Goal: Complete application form

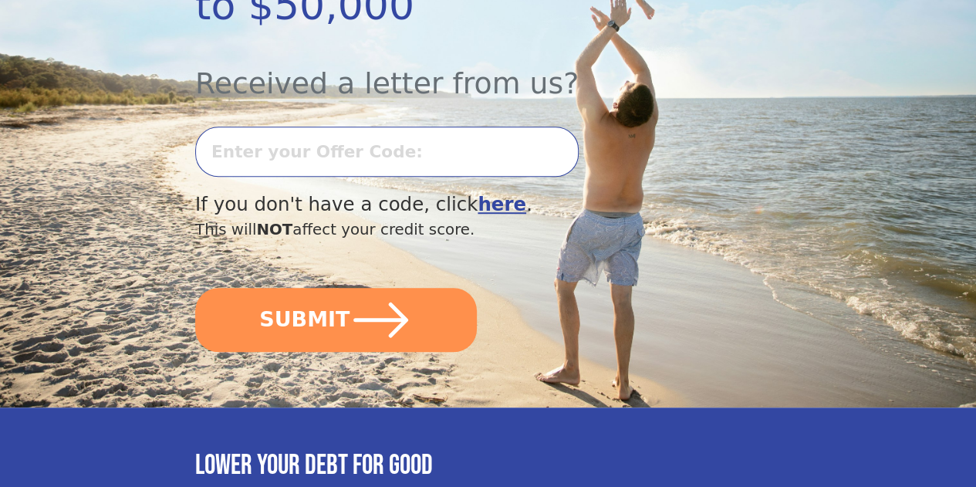
scroll to position [428, 0]
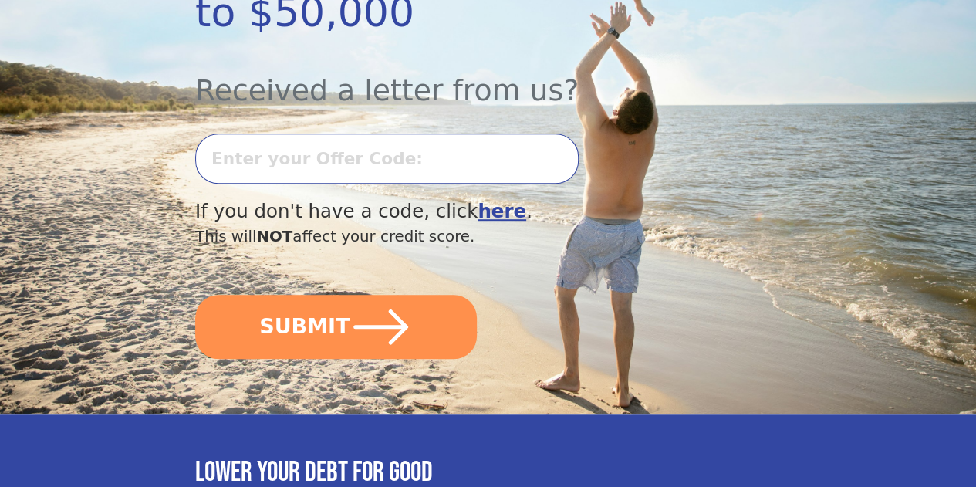
click at [443, 157] on input "text" at bounding box center [386, 158] width 383 height 50
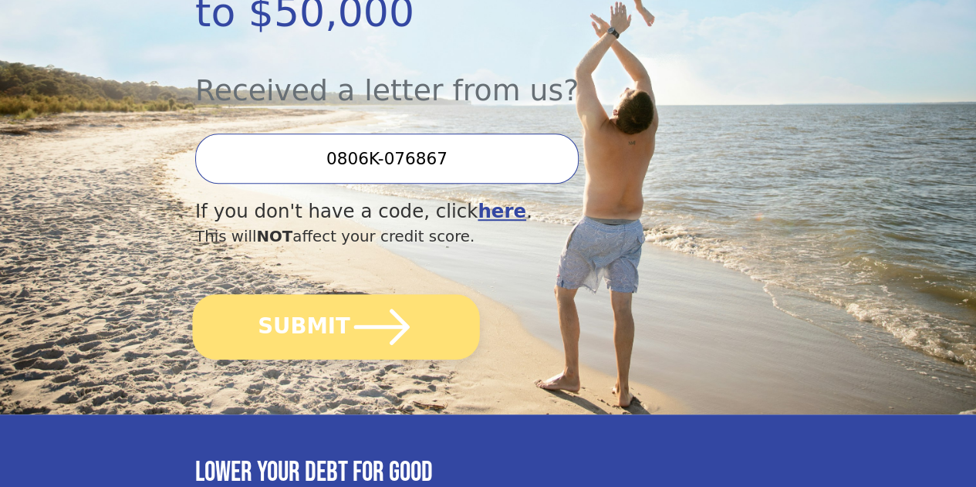
type input "0806K-076867"
click at [391, 344] on icon "submit" at bounding box center [382, 325] width 56 height 35
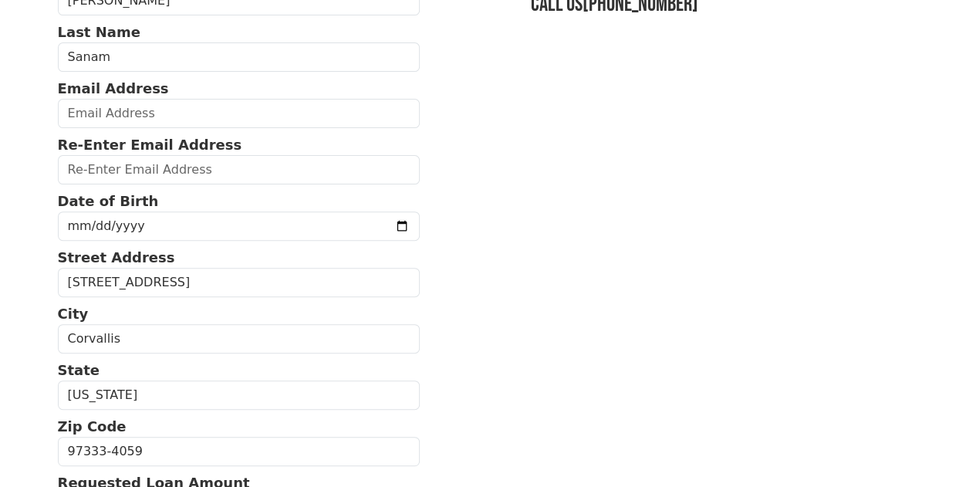
scroll to position [162, 0]
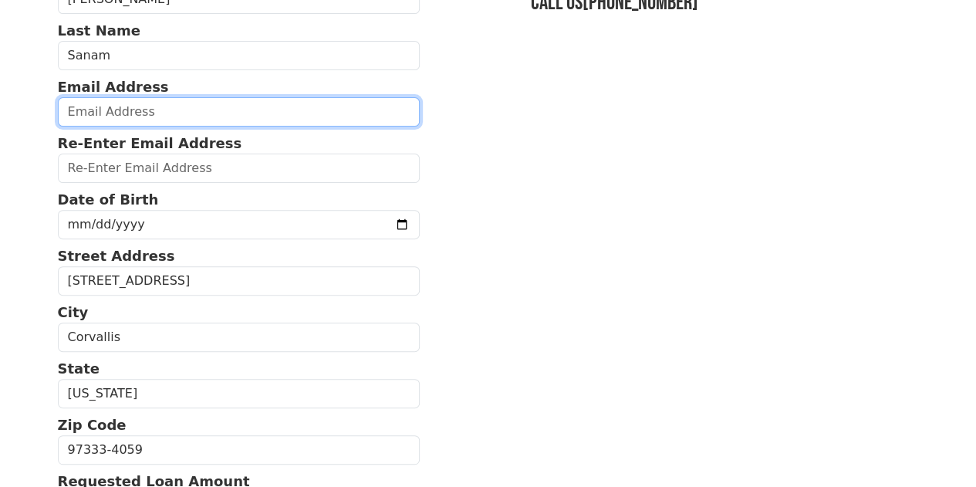
click at [167, 113] on input "email" at bounding box center [239, 111] width 362 height 29
type input "[EMAIL_ADDRESS][DOMAIN_NAME]"
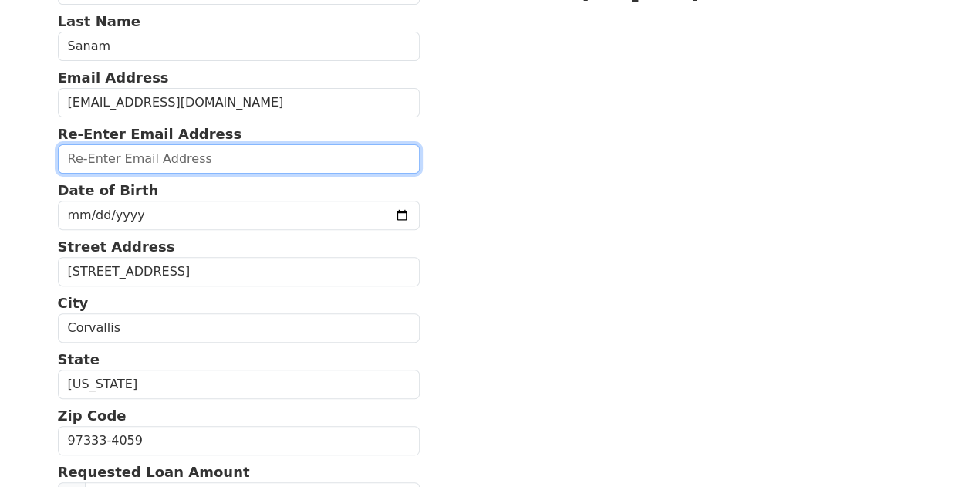
click at [276, 169] on input "email" at bounding box center [239, 158] width 362 height 29
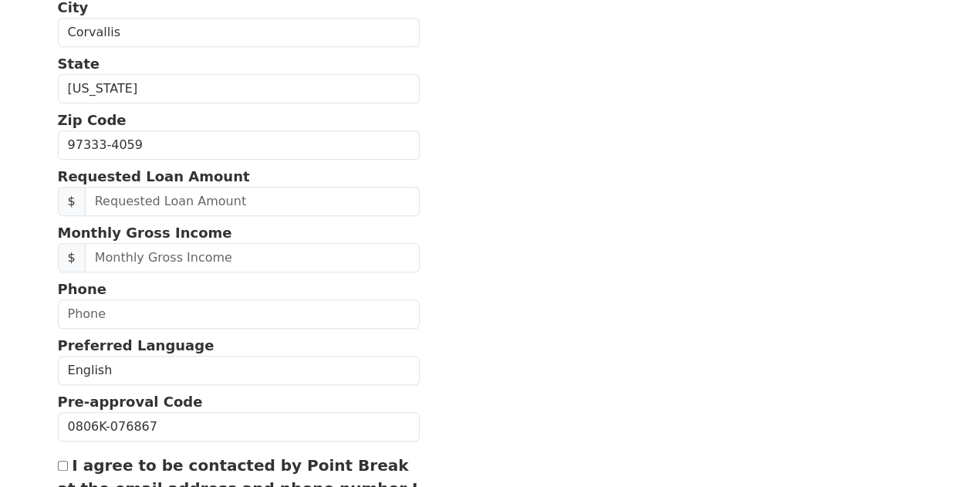
scroll to position [467, 0]
type input "sanams@oregonstate.edu"
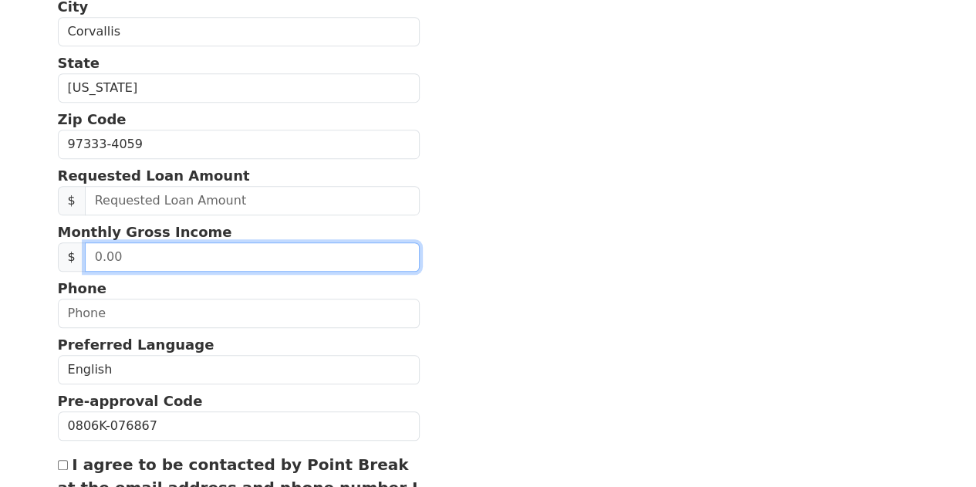
click at [201, 271] on input "text" at bounding box center [252, 256] width 335 height 29
type input "2,000.00"
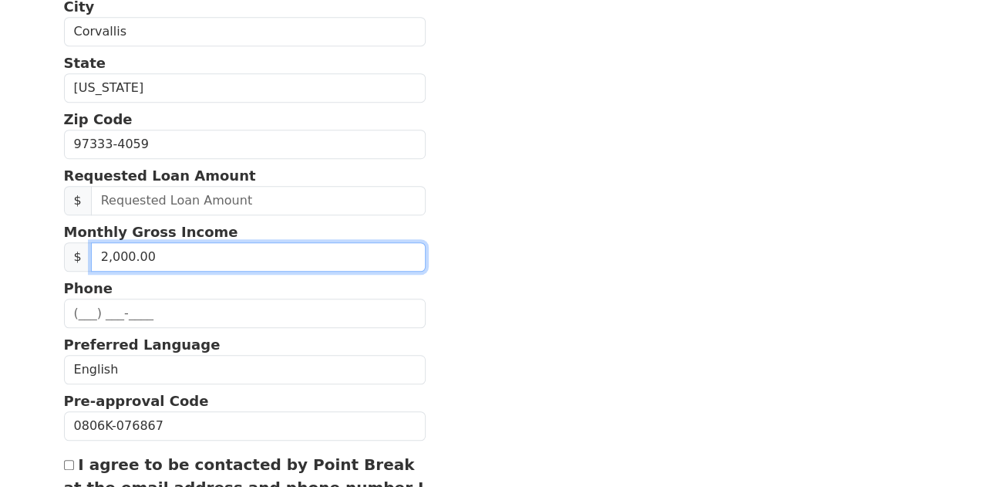
scroll to position [685, 0]
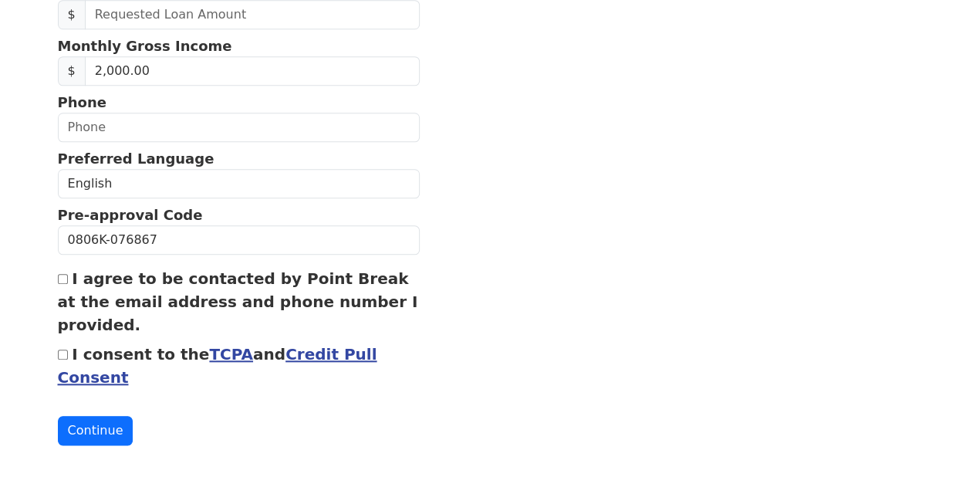
click at [324, 345] on link "Credit Pull Consent" at bounding box center [217, 366] width 319 height 42
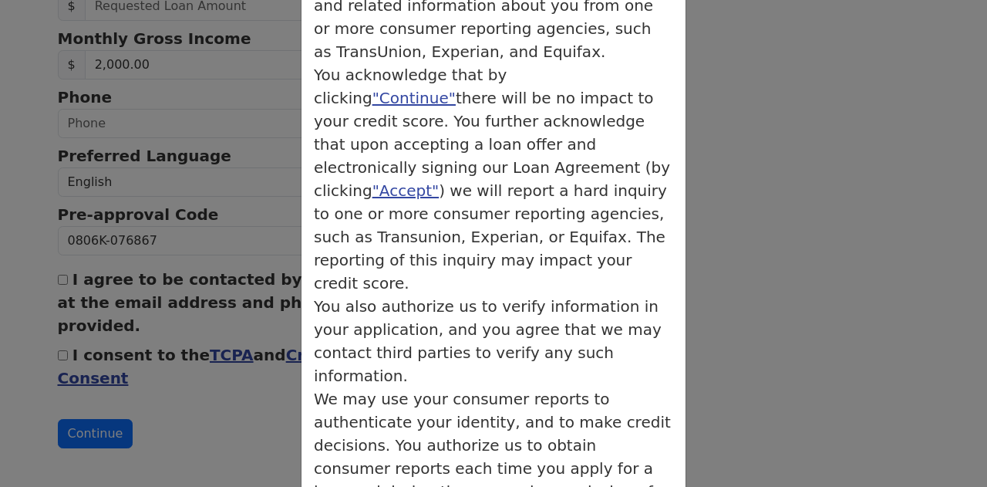
scroll to position [250, 0]
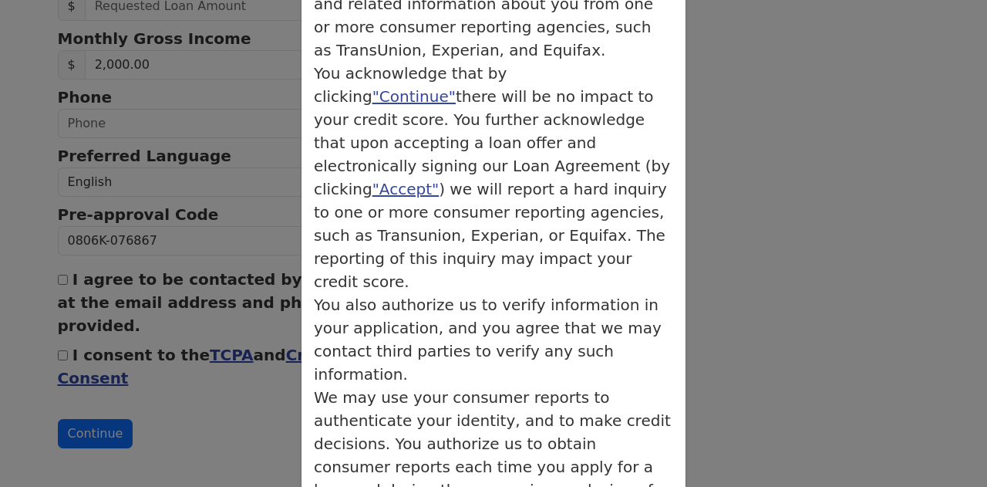
click at [720, 235] on div "× Credit Authorization Credit Authorization You acknowledge that by clicking "C…" at bounding box center [493, 243] width 987 height 487
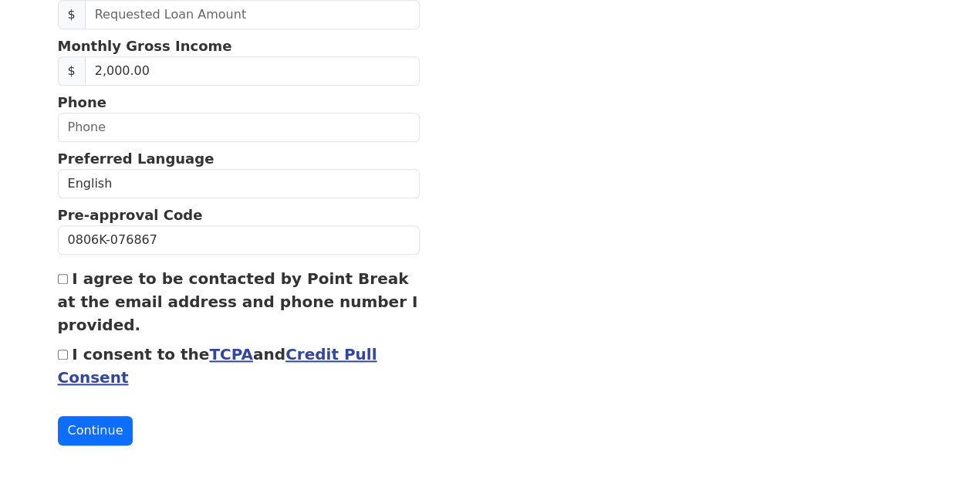
click at [211, 356] on link "TCPA" at bounding box center [231, 354] width 44 height 19
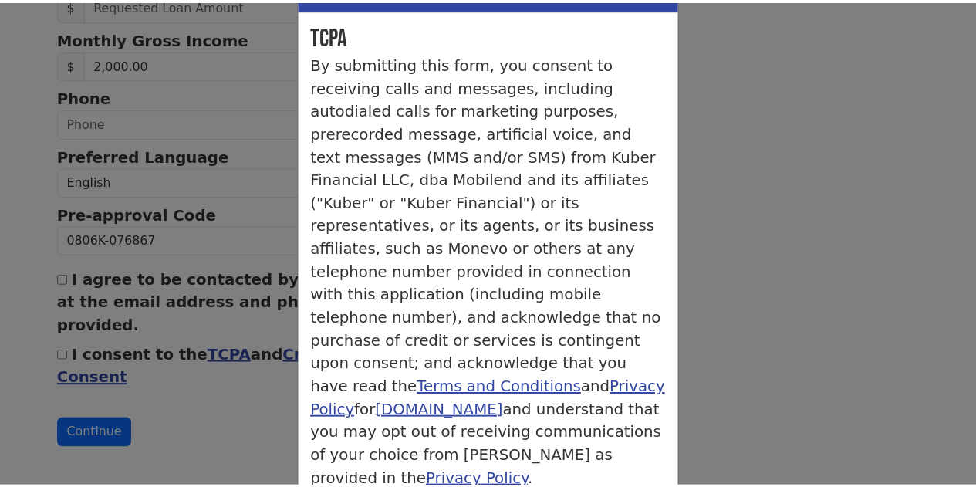
scroll to position [68, 0]
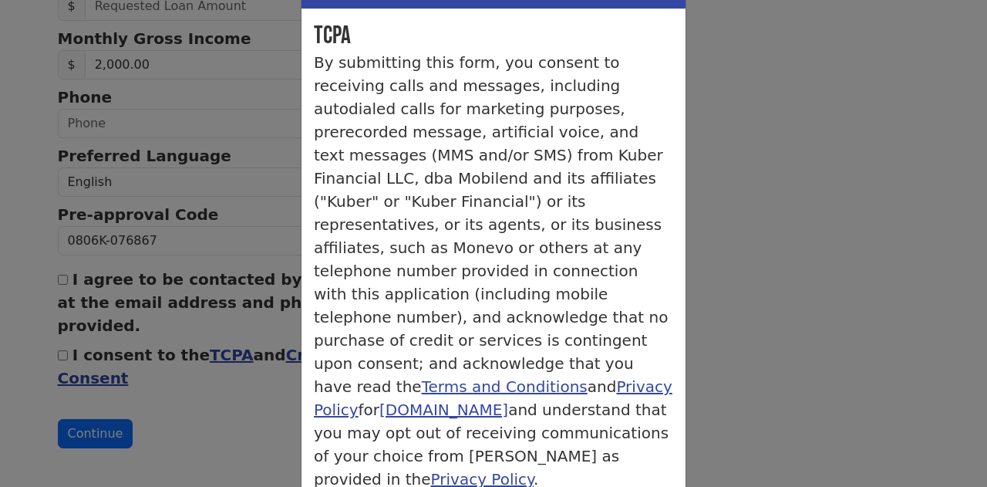
click at [737, 244] on div "× TCPA Consent TCPA By submitting this form, you consent to receiving calls and…" at bounding box center [493, 243] width 987 height 487
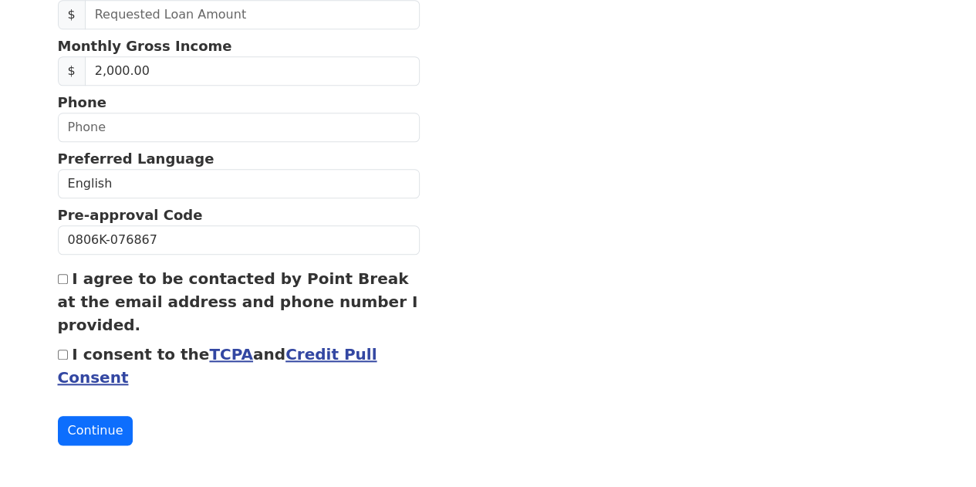
click at [64, 349] on input "I consent to the TCPA and Credit Pull Consent" at bounding box center [63, 354] width 10 height 10
checkbox input "true"
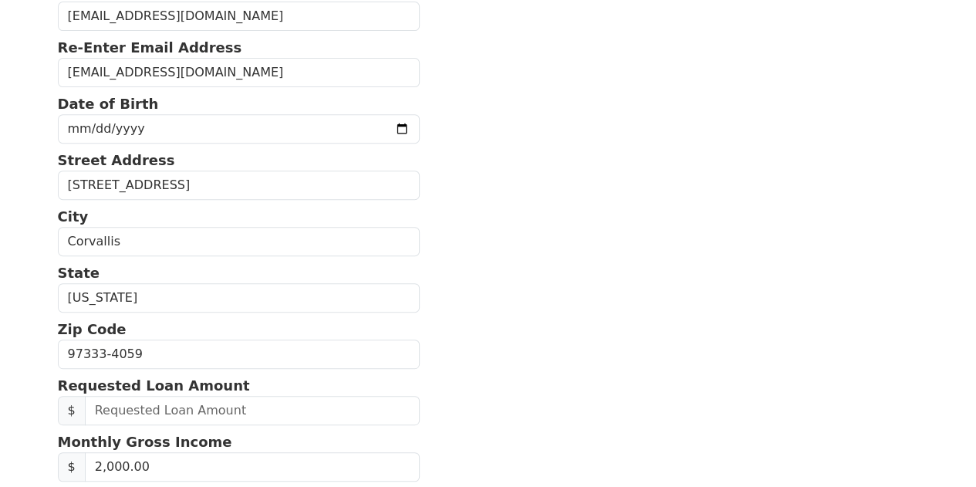
scroll to position [253, 0]
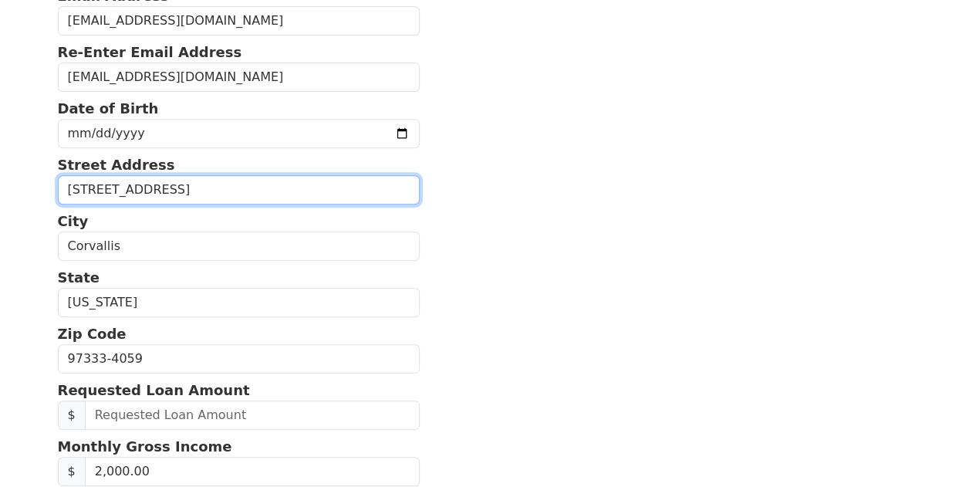
click at [210, 204] on input "830 SW Grove St Apt 1" at bounding box center [239, 189] width 362 height 29
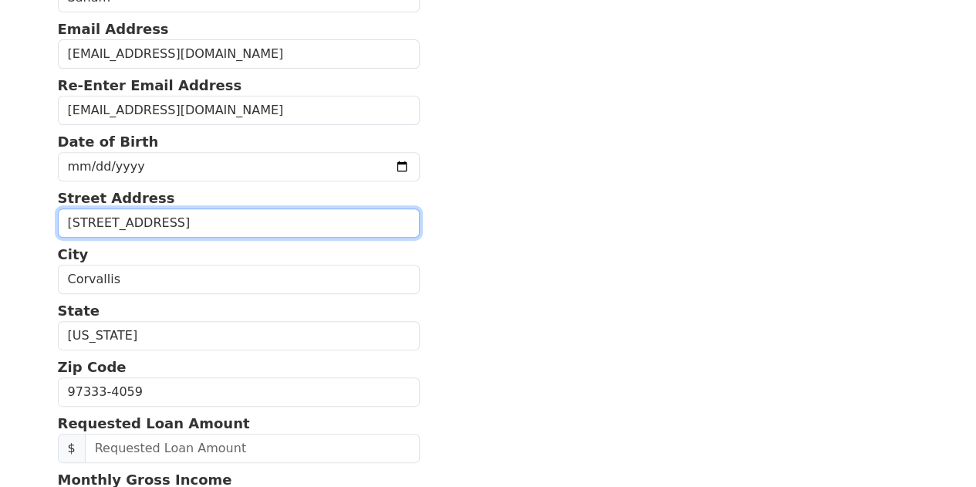
scroll to position [219, 0]
type input "830 SW Grove St Apt"
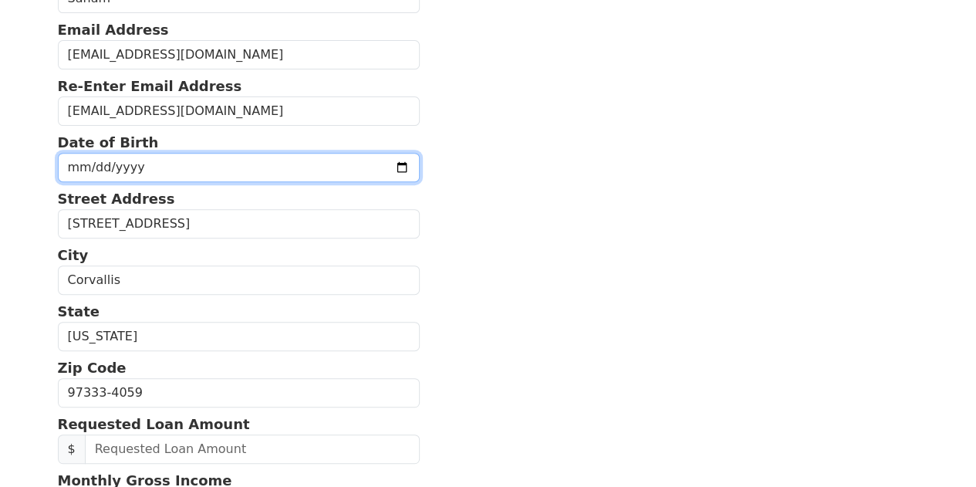
click at [258, 180] on input "date" at bounding box center [239, 167] width 362 height 29
type input "1999-04-02"
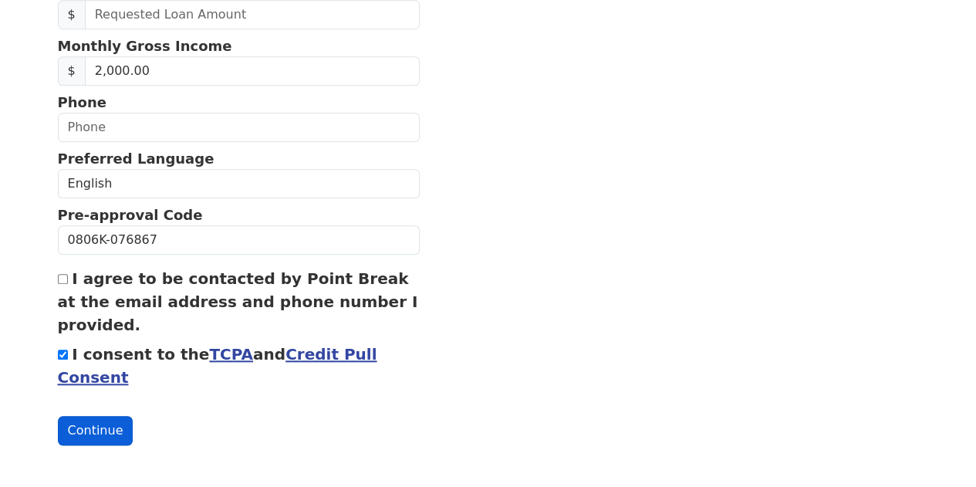
click at [97, 425] on button "Continue" at bounding box center [96, 430] width 76 height 29
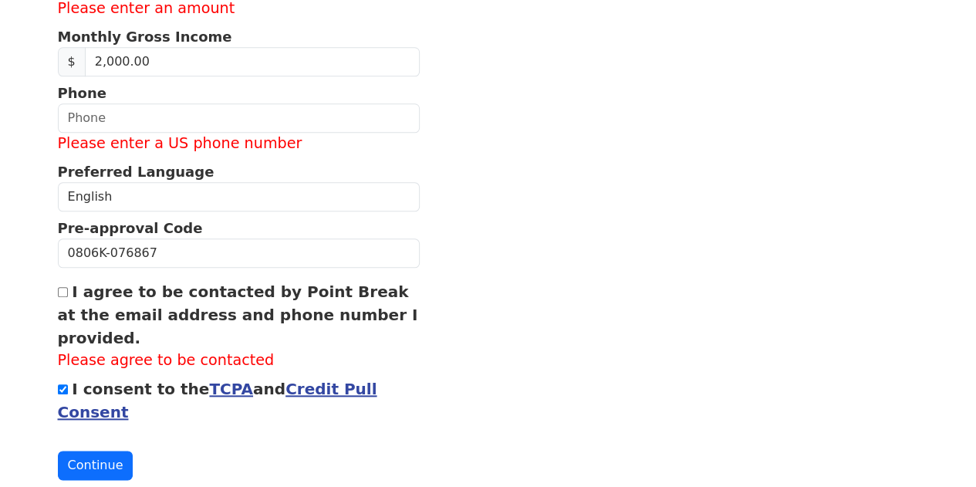
click at [63, 297] on input "I agree to be contacted by Point Break at the email address and phone number I …" at bounding box center [63, 292] width 10 height 10
checkbox input "true"
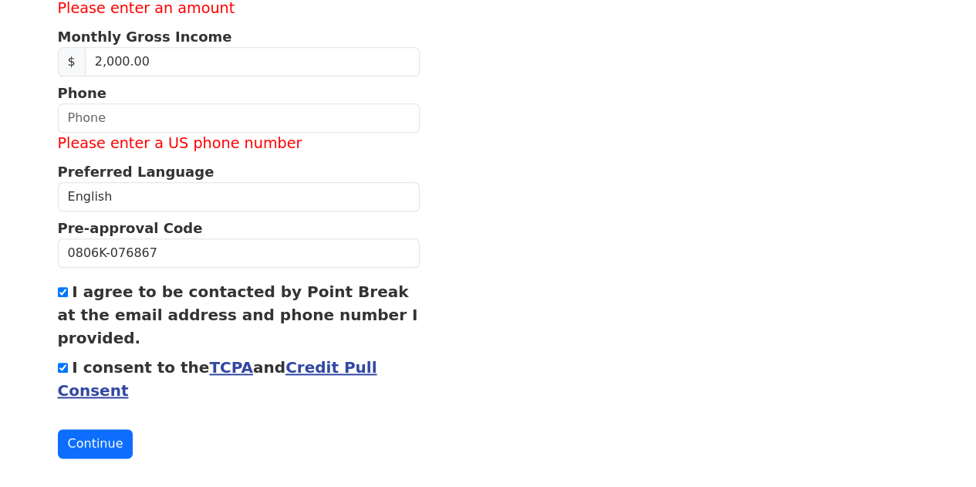
scroll to position [729, 0]
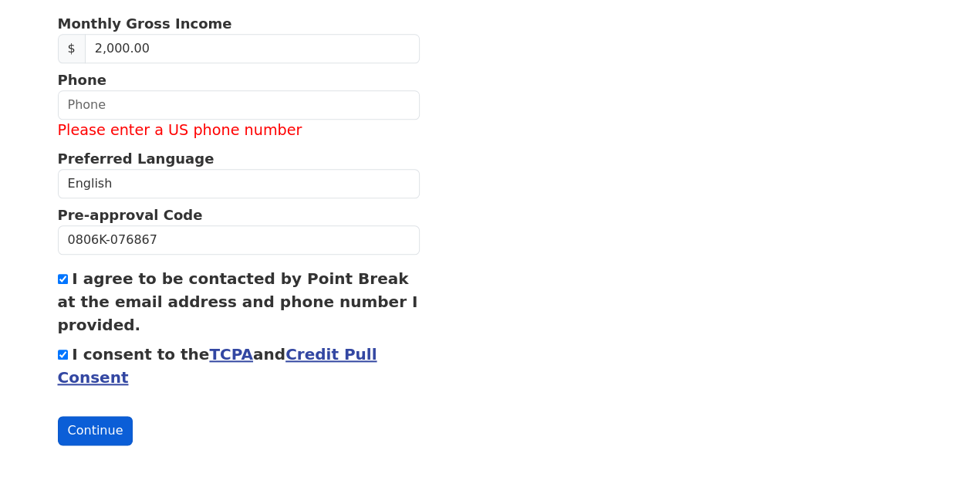
click at [96, 436] on button "Continue" at bounding box center [96, 430] width 76 height 29
click at [110, 420] on button "Continue" at bounding box center [96, 430] width 76 height 29
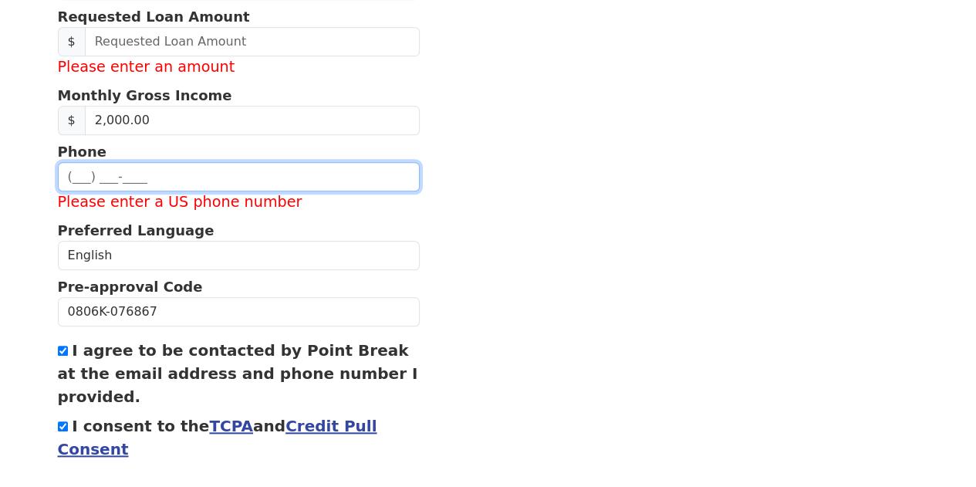
click at [123, 191] on input "text" at bounding box center [239, 176] width 362 height 29
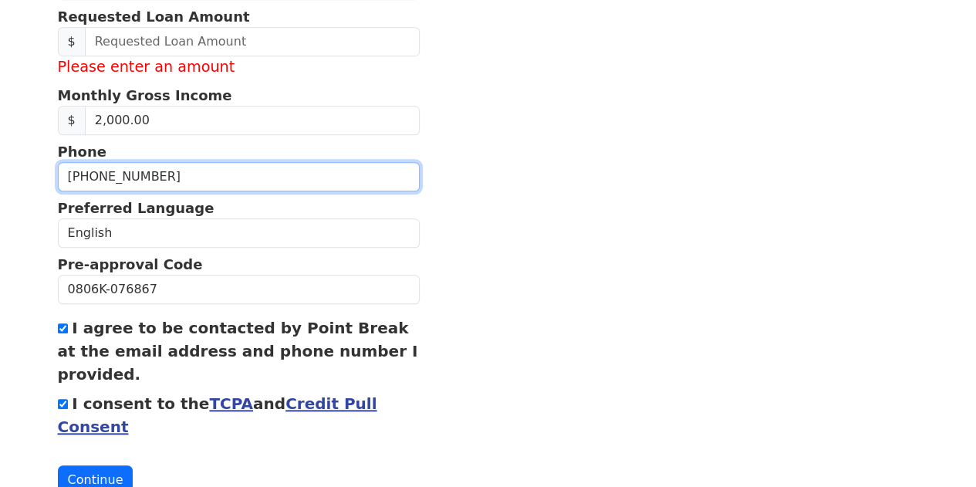
type input "(541) 250-7805"
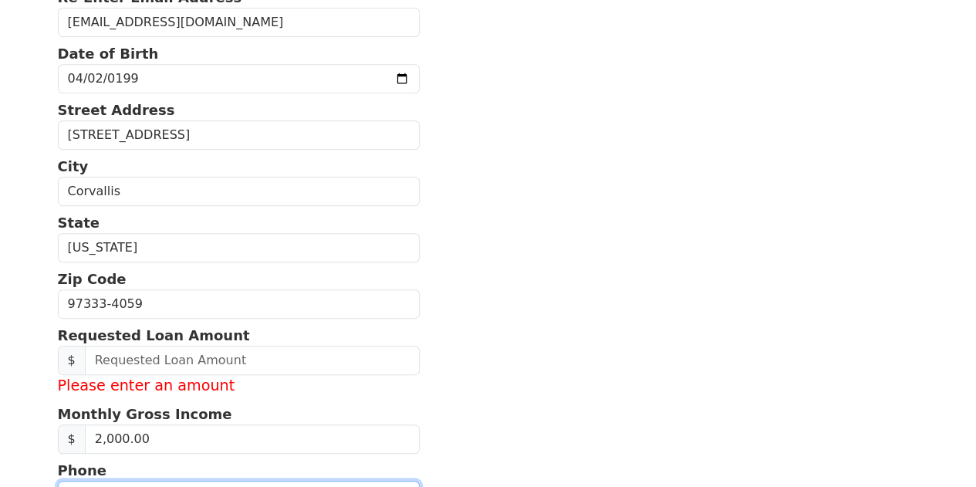
scroll to position [312, 0]
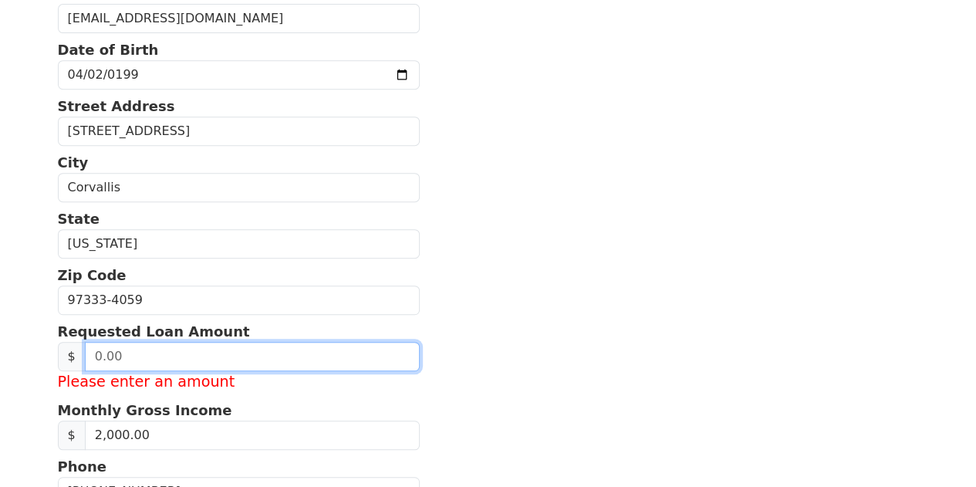
click at [154, 371] on input "text" at bounding box center [252, 356] width 335 height 29
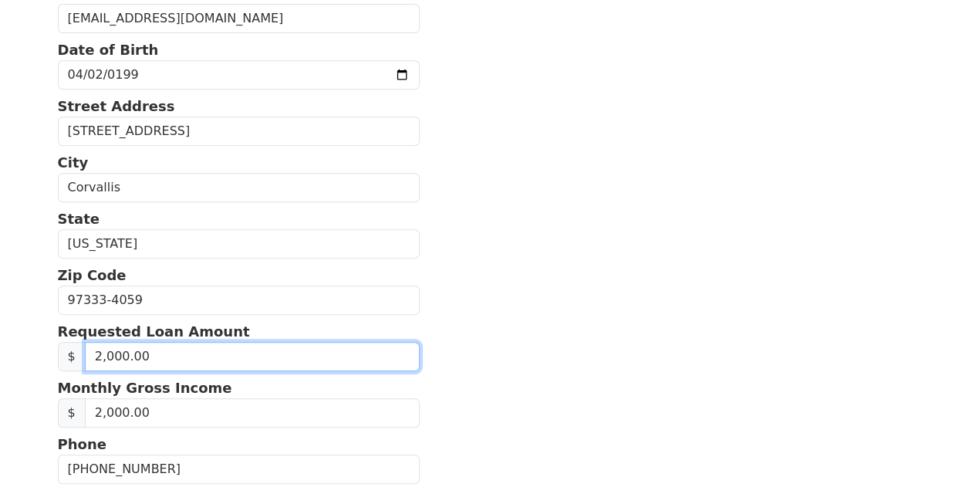
type input "20,000.00"
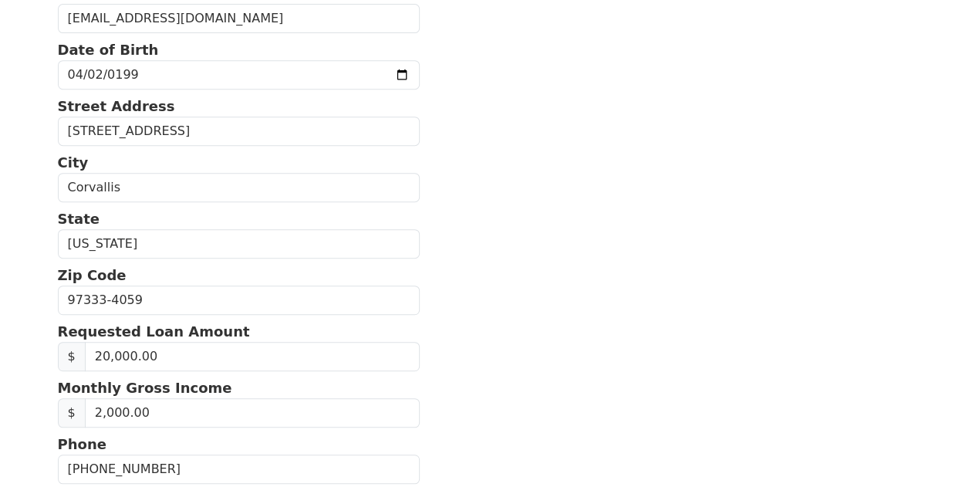
click at [552, 336] on section "First Name Sunayana Last Name Sanam Email Address sanams@oregonstate.edu Re-Ent…" at bounding box center [488, 300] width 861 height 972
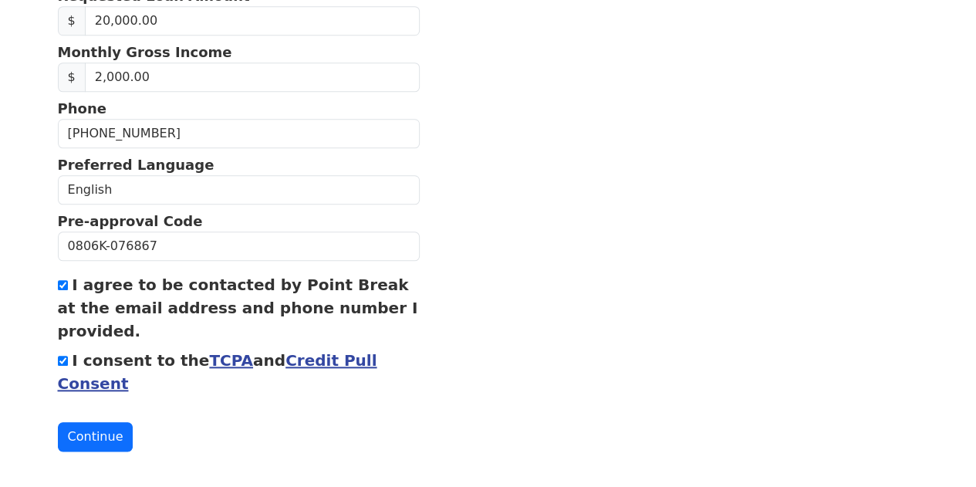
scroll to position [685, 0]
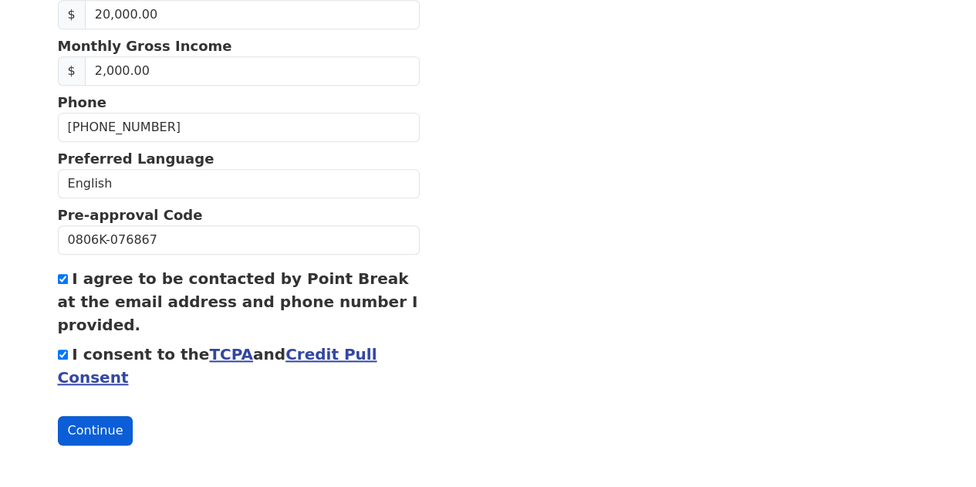
click at [97, 420] on button "Continue" at bounding box center [96, 430] width 76 height 29
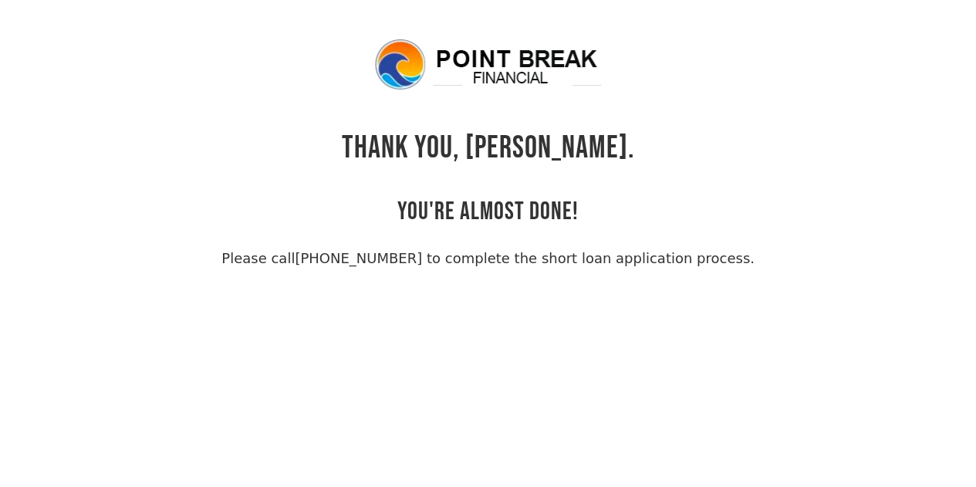
scroll to position [37, 0]
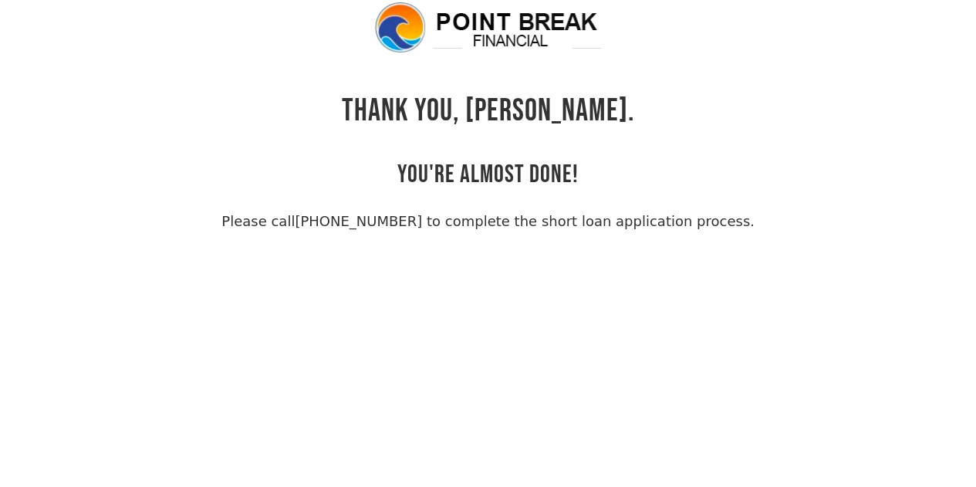
click at [672, 227] on link "(855) 202-9500 to complete the short loan application process." at bounding box center [524, 221] width 459 height 16
